Goal: Information Seeking & Learning: Learn about a topic

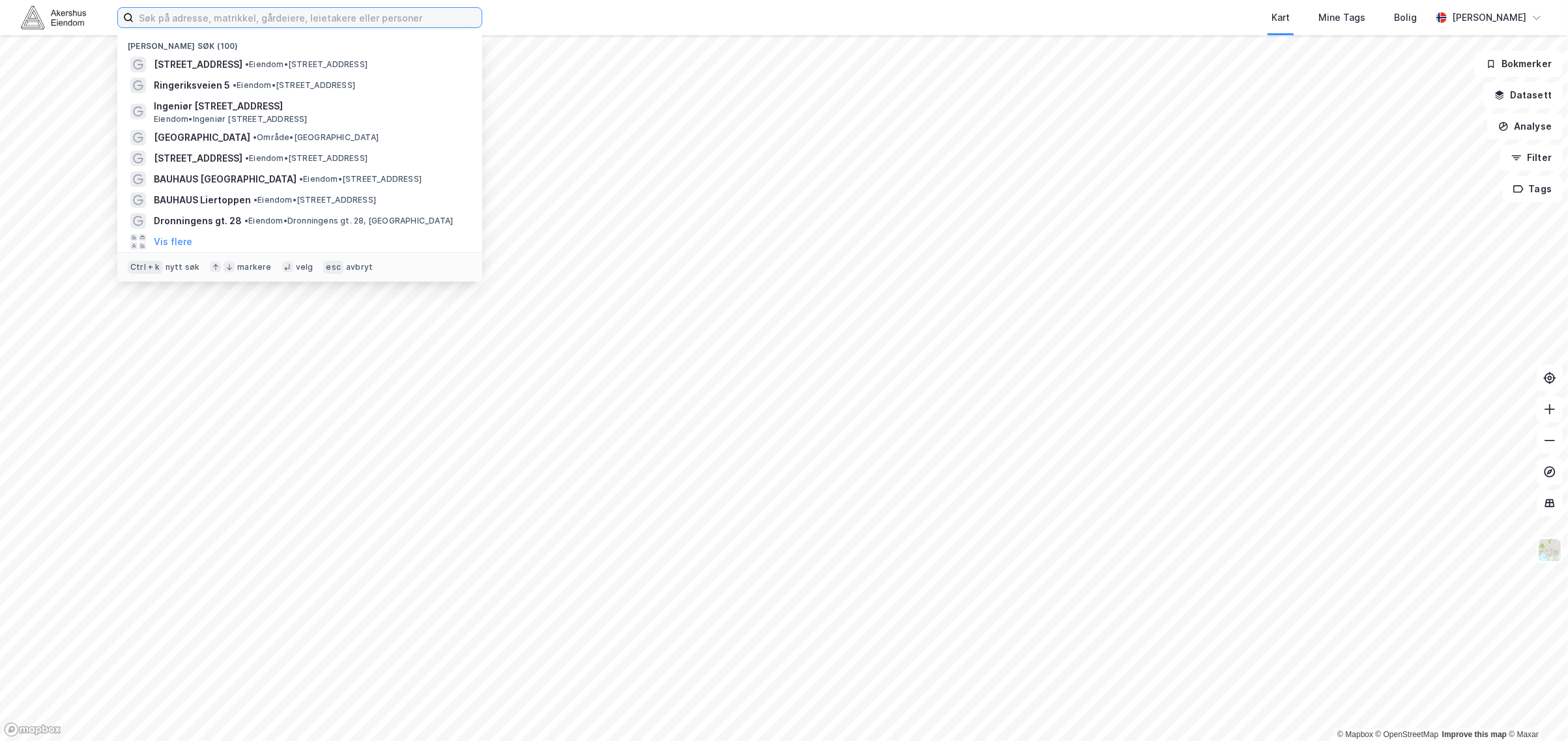
click at [479, 14] on input at bounding box center [307, 17] width 348 height 20
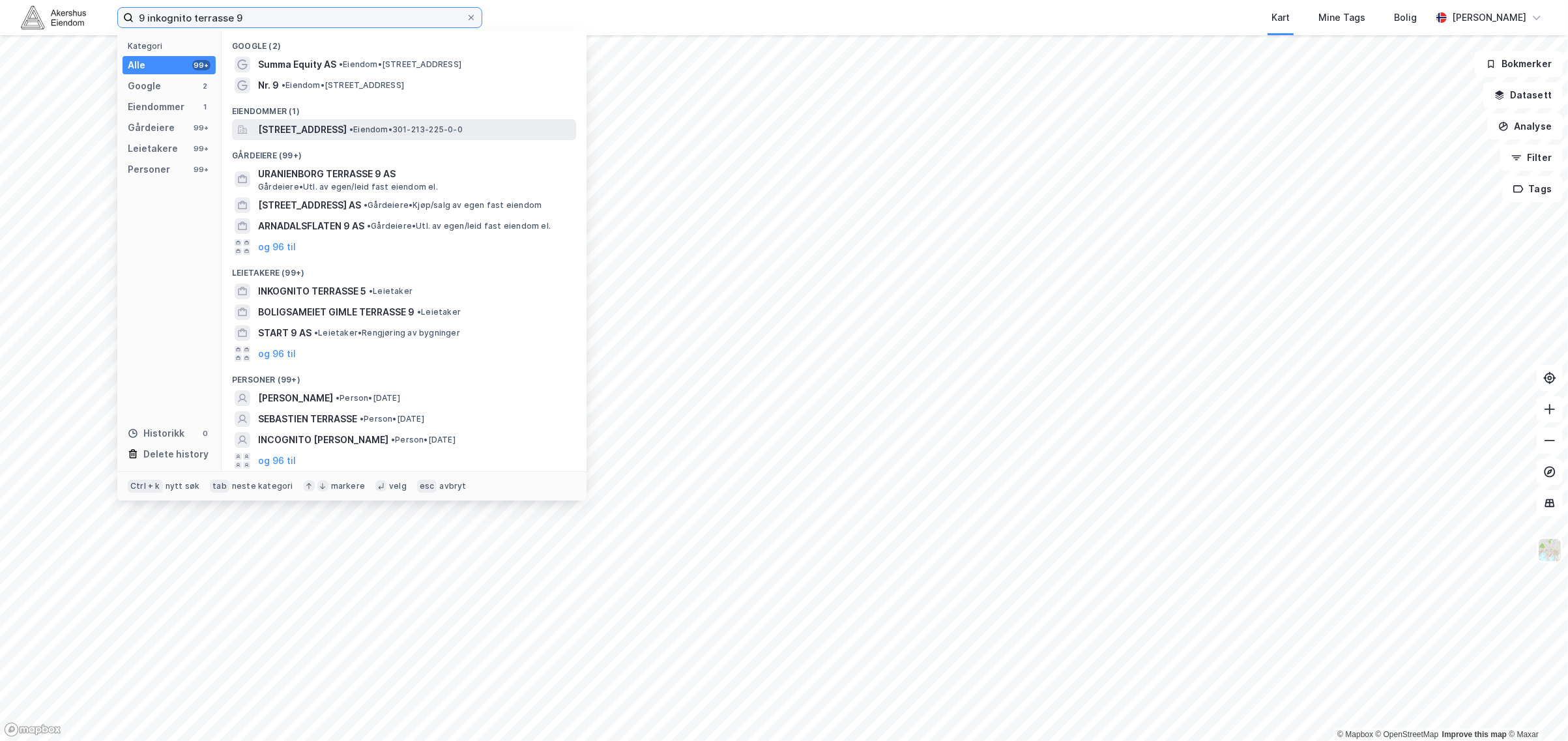
type input "9 inkognito terrasse 9"
click at [310, 122] on span "[STREET_ADDRESS]" at bounding box center [302, 129] width 89 height 16
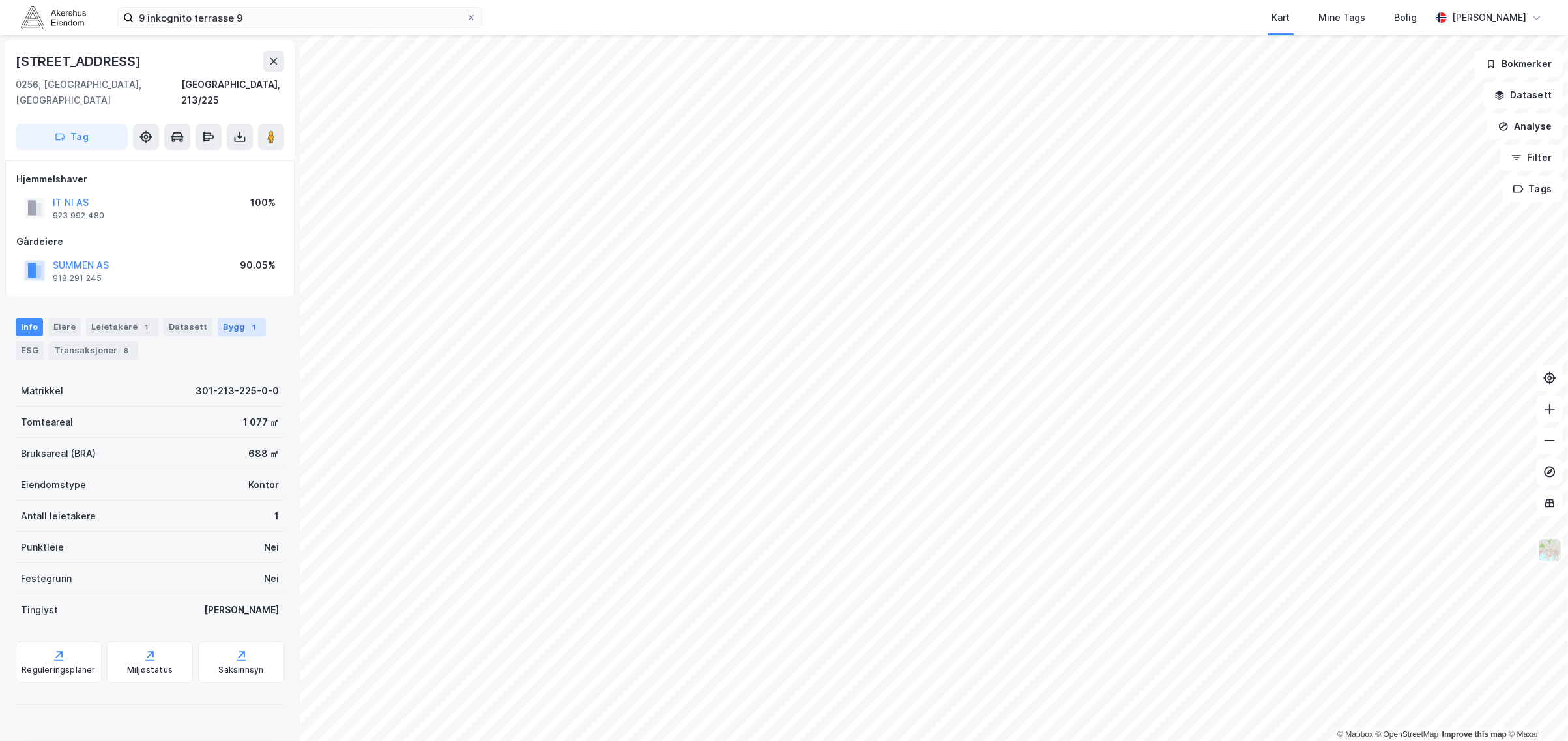
click at [225, 318] on div "Bygg 1" at bounding box center [242, 327] width 48 height 18
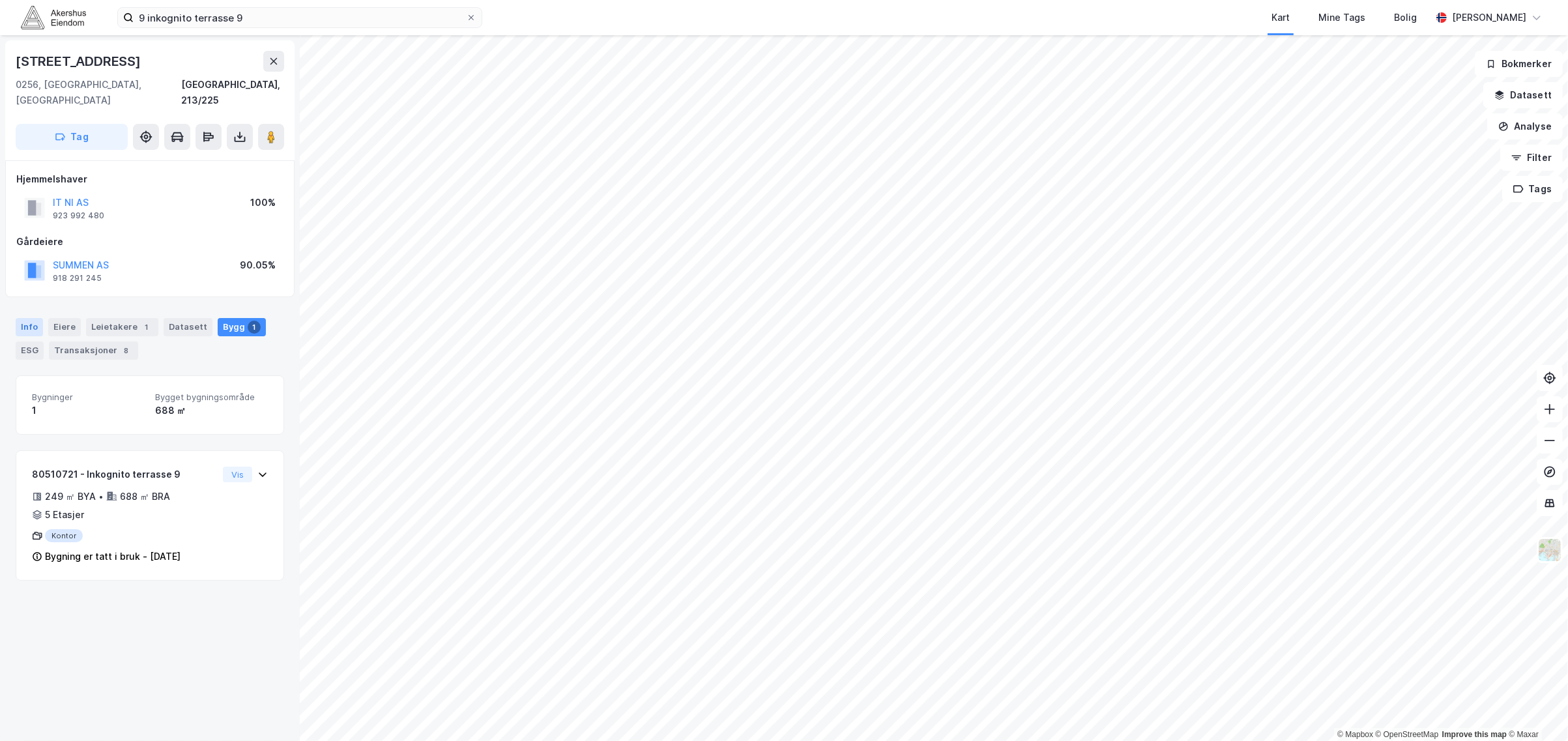
click at [37, 318] on div "Info" at bounding box center [29, 327] width 27 height 18
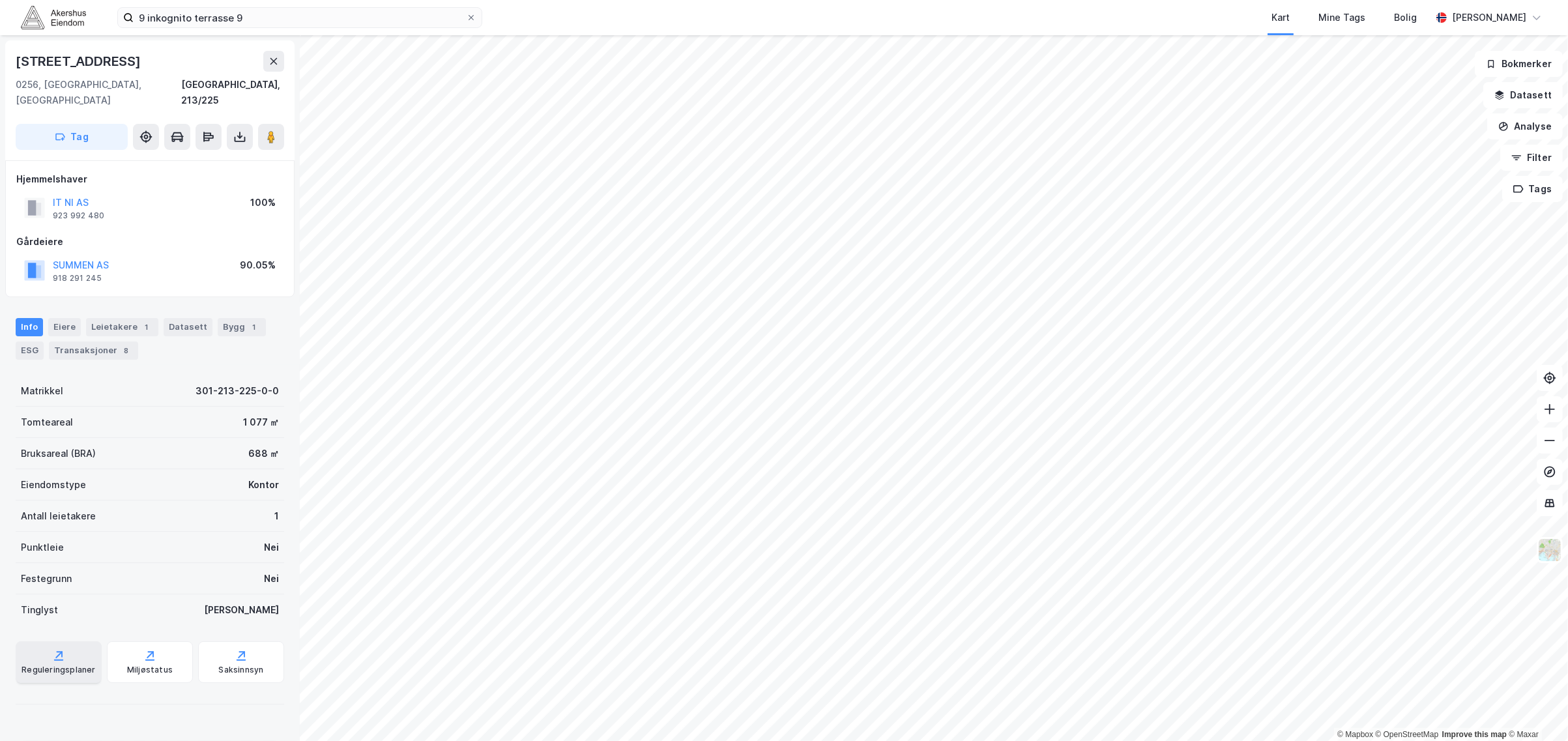
click at [75, 660] on div "Reguleringsplaner" at bounding box center [59, 662] width 86 height 41
drag, startPoint x: 276, startPoint y: 373, endPoint x: 190, endPoint y: 373, distance: 86.0
click at [190, 373] on div "[STREET_ADDRESS], 213/225 Tag Hjemmelshaver IT NI AS 923 992 480 100% Gårdeiere…" at bounding box center [150, 388] width 300 height 705
copy div "301-213-225-0-0"
click at [227, 318] on div "Bygg 1" at bounding box center [242, 327] width 48 height 18
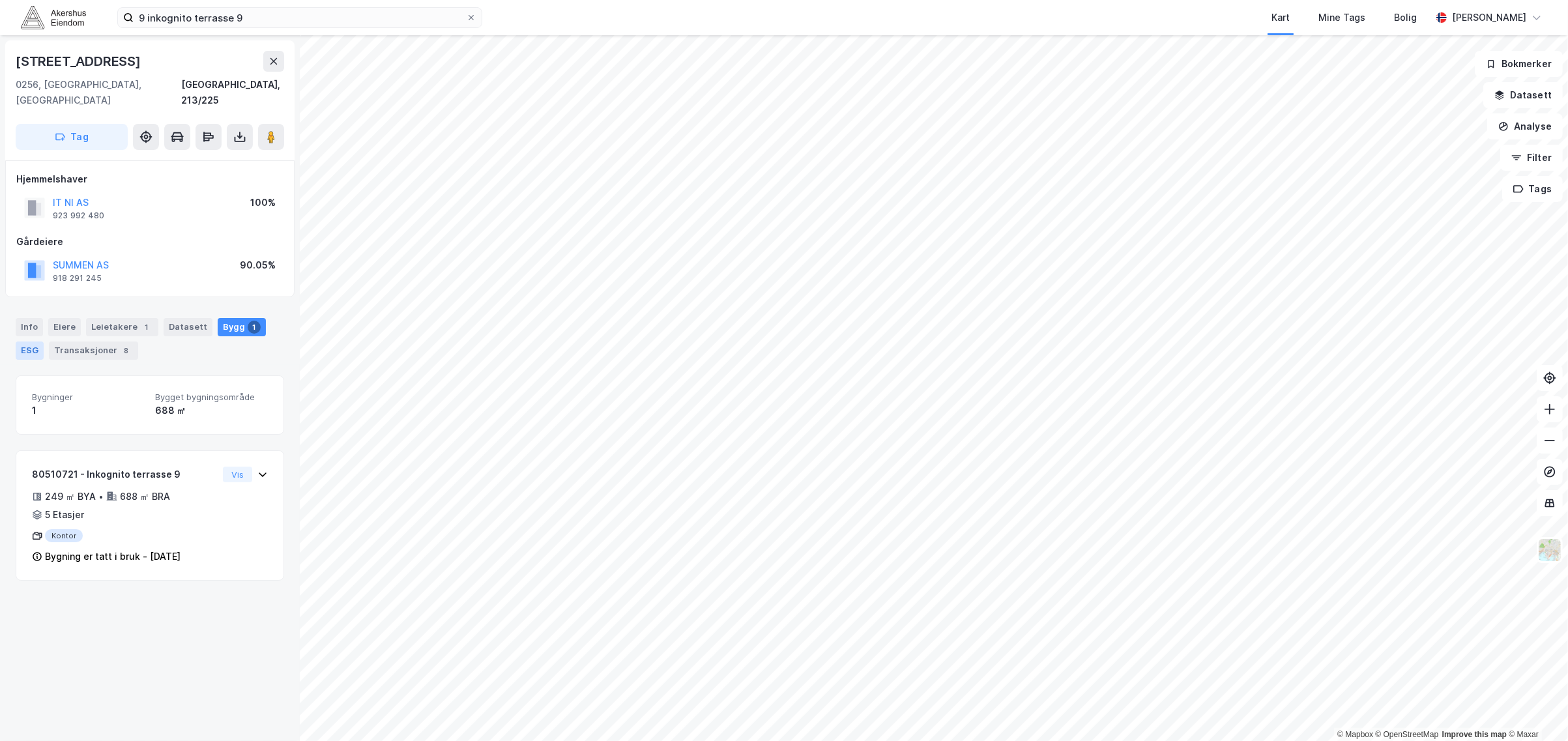
click at [41, 341] on div "ESG" at bounding box center [30, 350] width 28 height 18
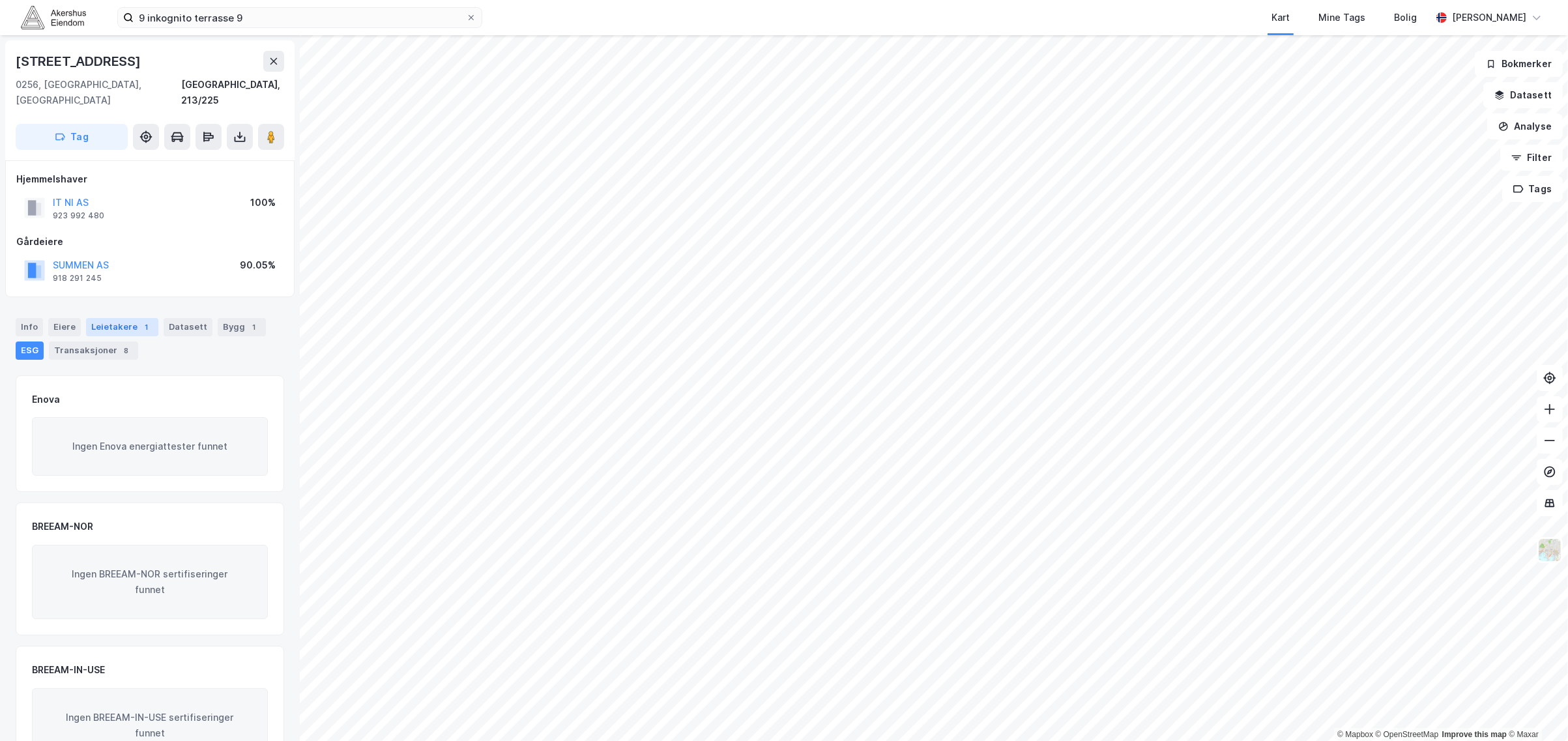
click at [94, 318] on div "Leietakere 1" at bounding box center [122, 327] width 72 height 18
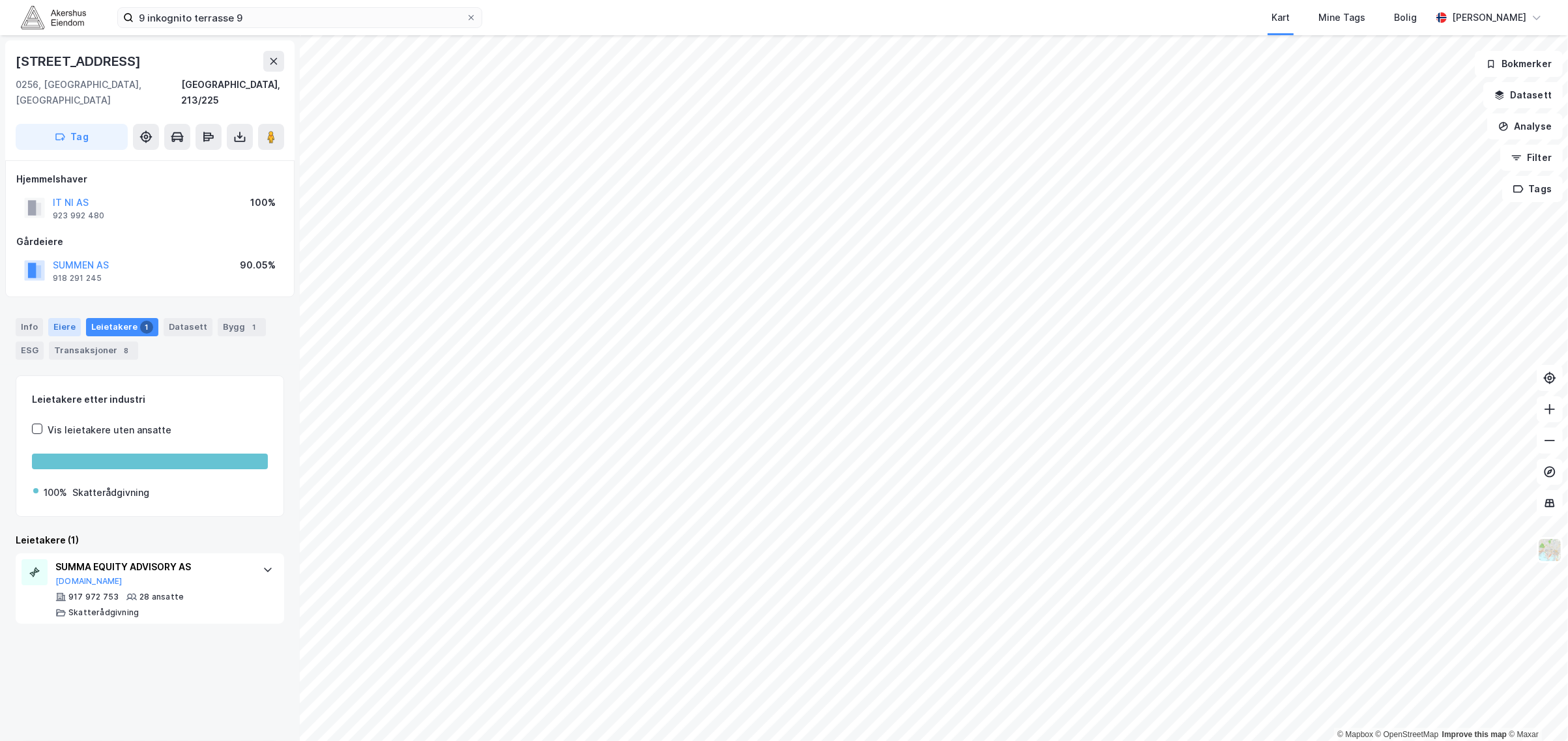
click at [65, 318] on div "Eiere" at bounding box center [64, 327] width 32 height 18
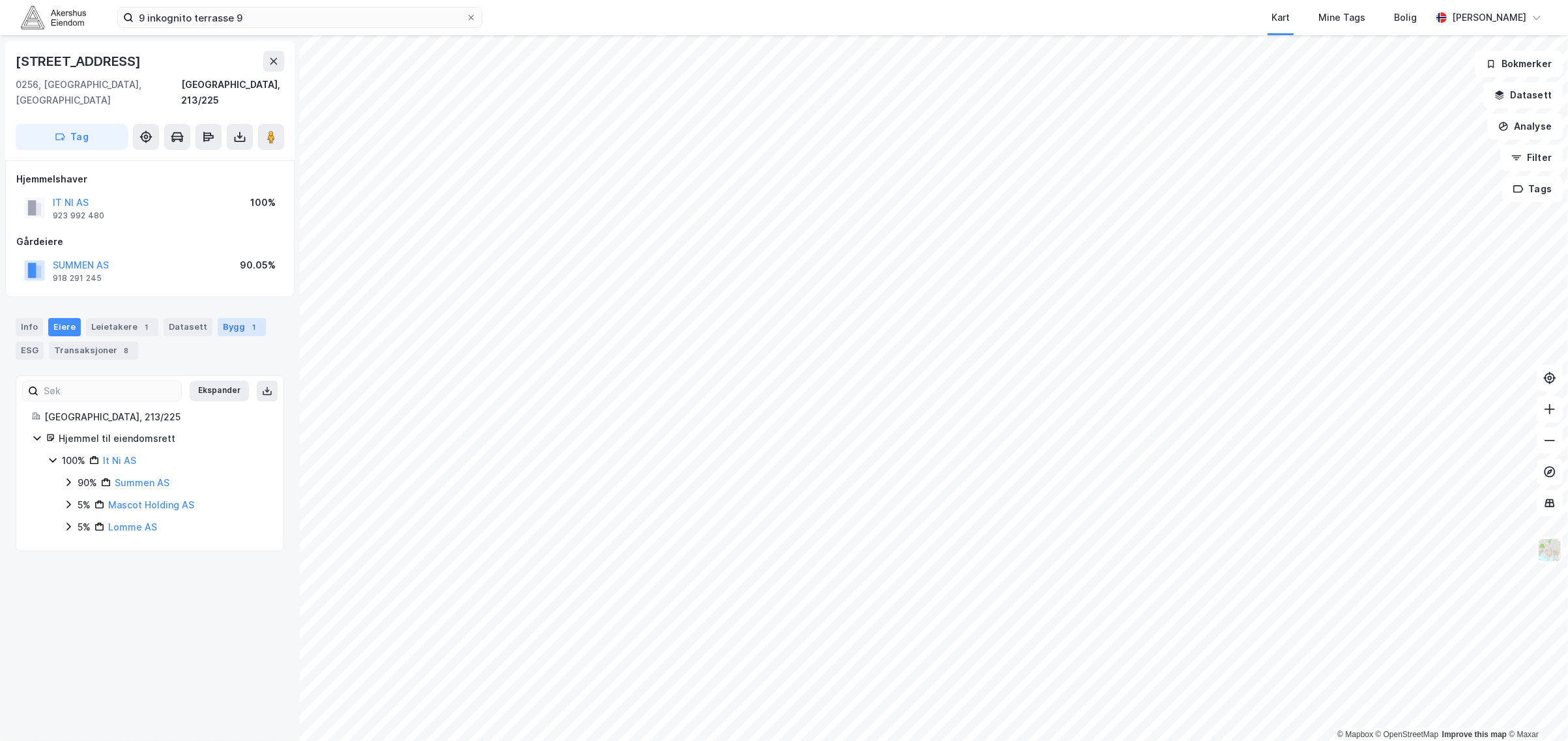
click at [218, 318] on div "Bygg 1" at bounding box center [242, 327] width 48 height 18
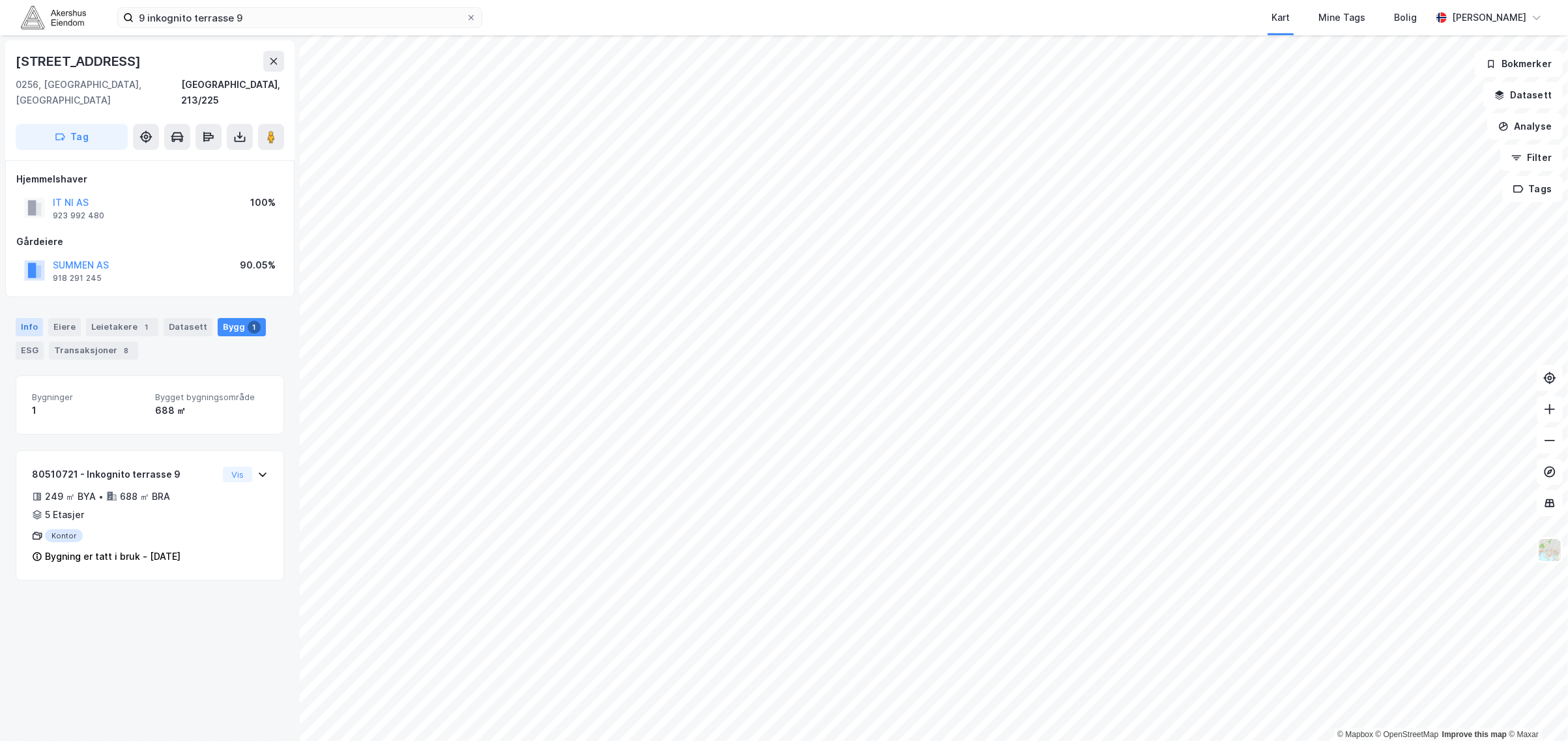
click at [34, 318] on div "Info" at bounding box center [29, 327] width 27 height 18
